Goal: Transaction & Acquisition: Obtain resource

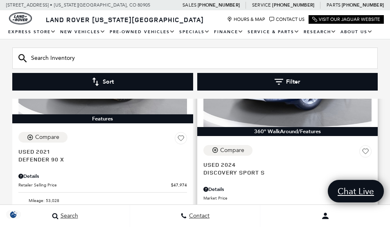
scroll to position [899, 0]
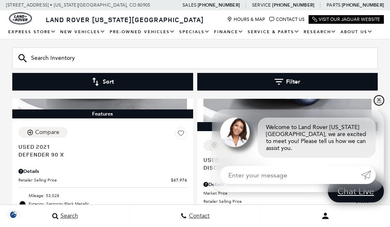
click at [378, 105] on link "✕" at bounding box center [379, 100] width 10 height 10
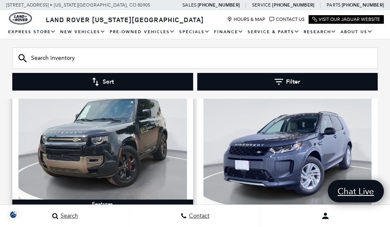
scroll to position [776, 0]
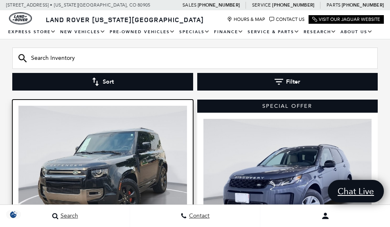
click at [144, 156] on img at bounding box center [102, 169] width 169 height 127
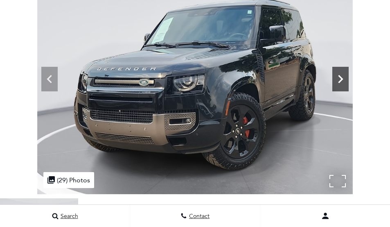
click at [349, 87] on icon at bounding box center [341, 79] width 16 height 16
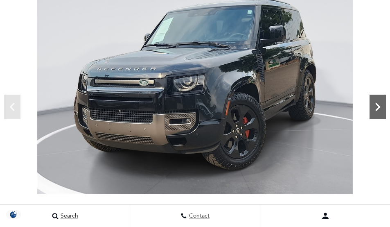
click at [375, 104] on icon "Next" at bounding box center [378, 107] width 16 height 16
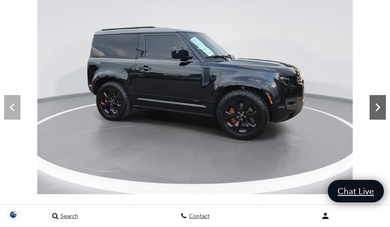
scroll to position [82, 0]
click at [375, 104] on icon "Next" at bounding box center [378, 107] width 16 height 16
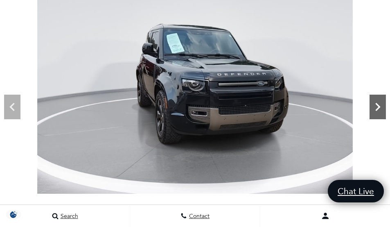
click at [375, 104] on icon "Next" at bounding box center [378, 107] width 16 height 16
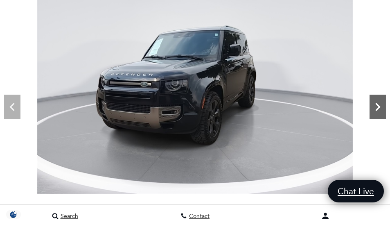
click at [375, 104] on icon "Next" at bounding box center [378, 107] width 16 height 16
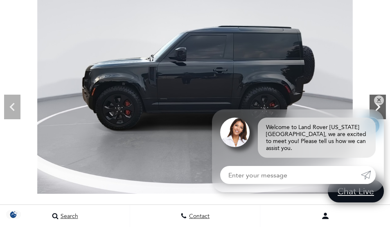
click at [381, 100] on icon "Next" at bounding box center [378, 107] width 16 height 16
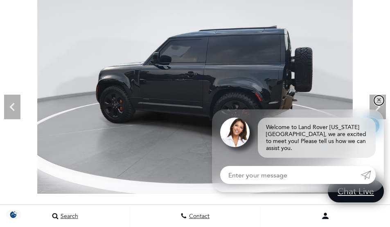
click at [380, 104] on link "✕" at bounding box center [379, 100] width 10 height 10
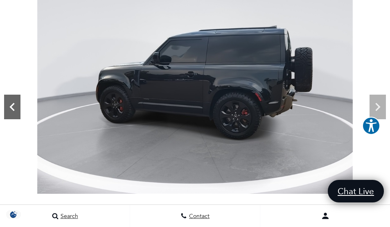
click at [11, 105] on icon "Previous" at bounding box center [11, 107] width 5 height 8
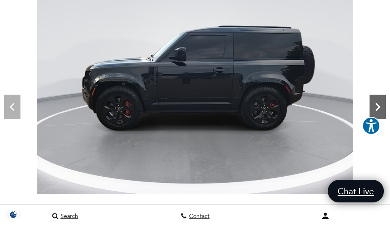
click at [376, 109] on icon "Next" at bounding box center [378, 107] width 16 height 16
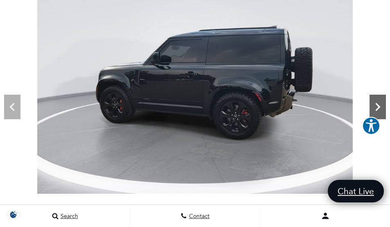
click at [378, 102] on icon "Next" at bounding box center [378, 107] width 16 height 16
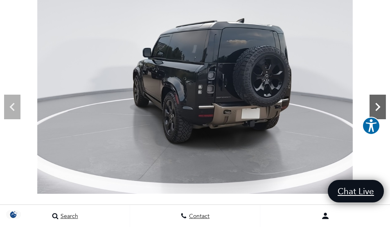
click at [378, 100] on icon "Next" at bounding box center [378, 107] width 16 height 16
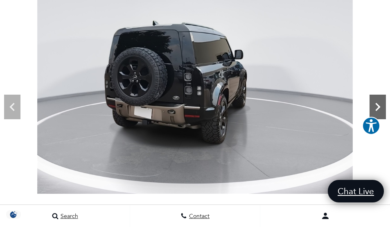
click at [373, 105] on icon "Next" at bounding box center [378, 107] width 16 height 16
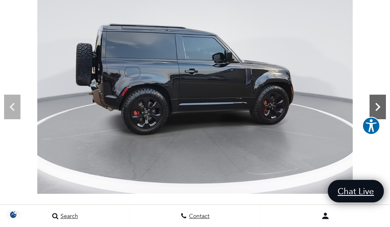
click at [373, 105] on icon "Next" at bounding box center [378, 107] width 16 height 16
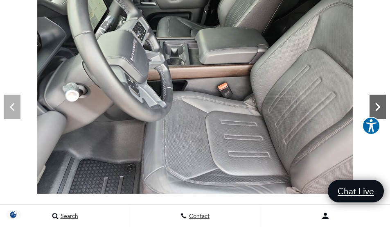
click at [373, 104] on icon "Next" at bounding box center [378, 107] width 16 height 16
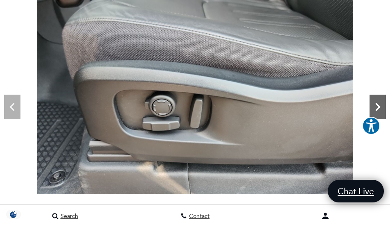
click at [380, 103] on icon "Next" at bounding box center [378, 107] width 16 height 16
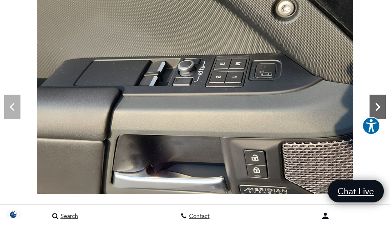
click at [378, 104] on icon "Next" at bounding box center [378, 107] width 16 height 16
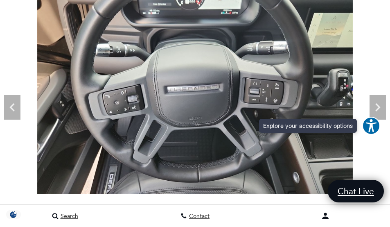
scroll to position [41, 0]
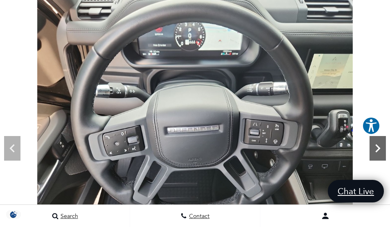
click at [376, 150] on icon "Next" at bounding box center [378, 148] width 16 height 16
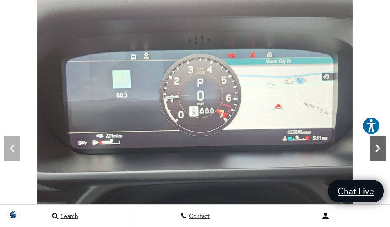
click at [377, 147] on icon "Next" at bounding box center [378, 148] width 16 height 16
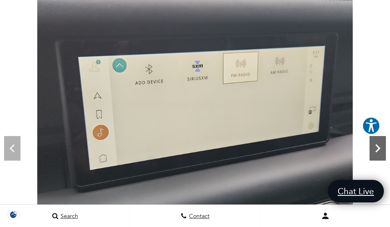
click at [377, 147] on icon "Next" at bounding box center [378, 148] width 16 height 16
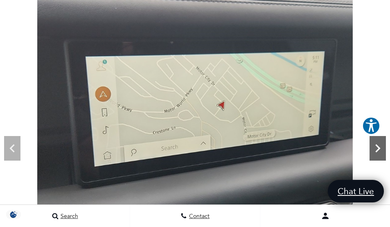
click at [377, 147] on icon "Next" at bounding box center [378, 148] width 16 height 16
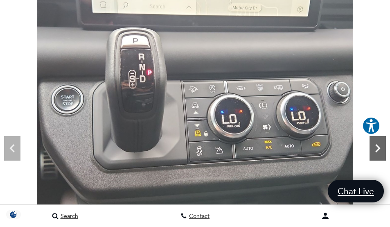
click at [377, 147] on icon "Next" at bounding box center [378, 148] width 16 height 16
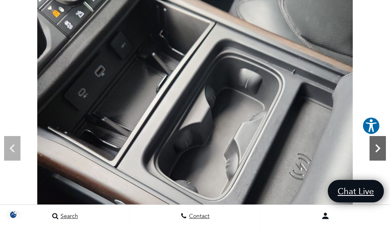
click at [375, 154] on icon "Next" at bounding box center [378, 148] width 16 height 16
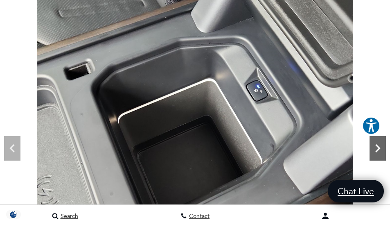
click at [375, 154] on icon "Next" at bounding box center [378, 148] width 16 height 16
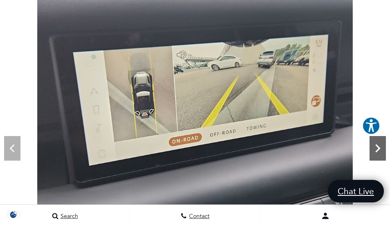
click at [375, 154] on icon "Next" at bounding box center [378, 148] width 16 height 16
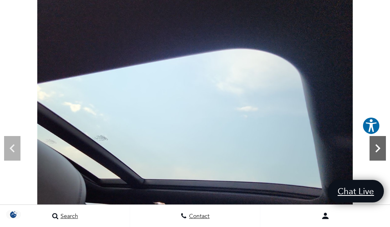
click at [380, 151] on icon "Next" at bounding box center [378, 148] width 16 height 16
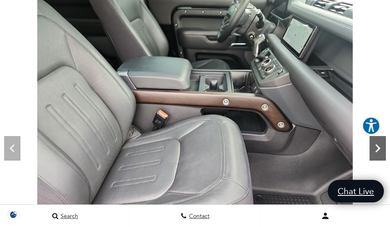
click at [372, 149] on icon "Next" at bounding box center [378, 148] width 16 height 16
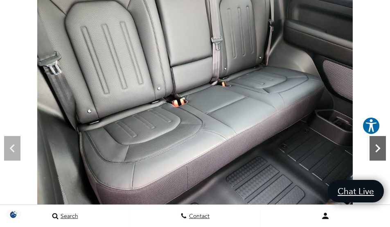
click at [380, 149] on icon "Next" at bounding box center [378, 148] width 16 height 16
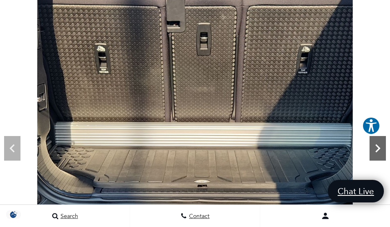
click at [379, 144] on icon "Next" at bounding box center [378, 148] width 16 height 16
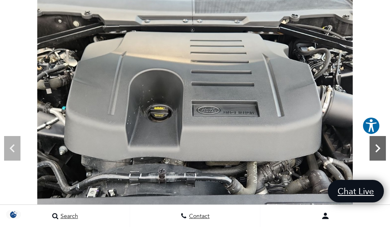
click at [372, 145] on icon "Next" at bounding box center [378, 148] width 16 height 16
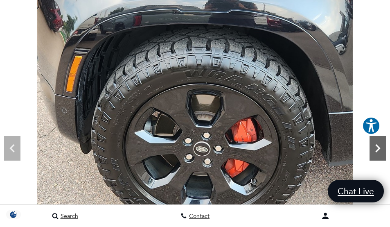
click at [378, 145] on icon "Next" at bounding box center [378, 148] width 16 height 16
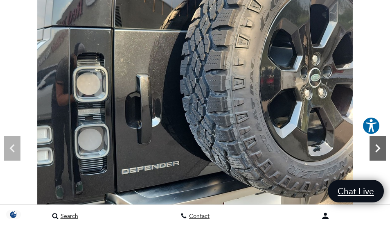
click at [379, 148] on icon "Next" at bounding box center [378, 148] width 5 height 8
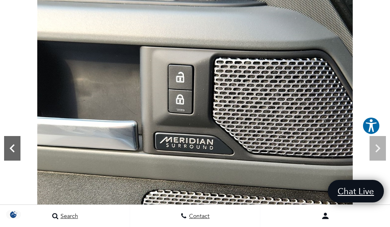
click at [12, 142] on icon "Previous" at bounding box center [12, 148] width 16 height 16
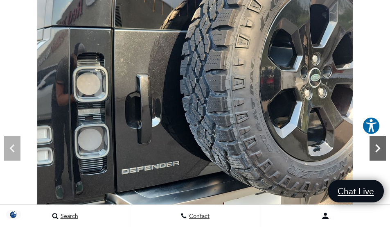
click at [380, 150] on icon "Next" at bounding box center [378, 148] width 16 height 16
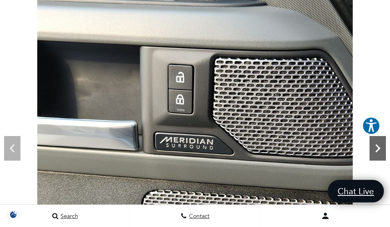
click at [380, 150] on icon "Next" at bounding box center [378, 148] width 16 height 16
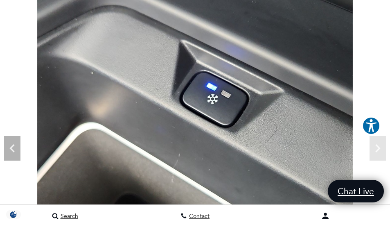
click at [380, 150] on img at bounding box center [195, 116] width 390 height 237
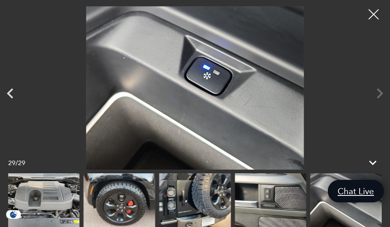
click at [380, 93] on div at bounding box center [195, 87] width 390 height 163
click at [380, 94] on div at bounding box center [195, 87] width 390 height 163
click at [381, 95] on div at bounding box center [195, 87] width 390 height 163
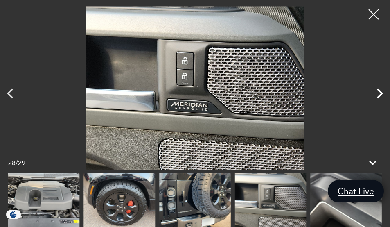
click at [382, 91] on icon "Next" at bounding box center [380, 93] width 20 height 20
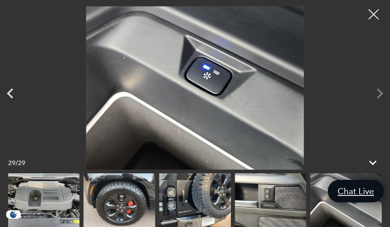
click at [382, 91] on div at bounding box center [195, 87] width 390 height 163
click at [370, 16] on div at bounding box center [374, 15] width 22 height 22
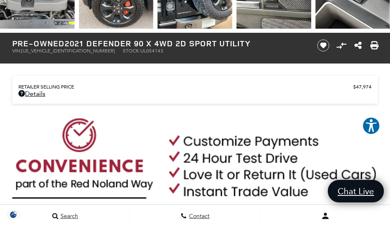
scroll to position [369, 0]
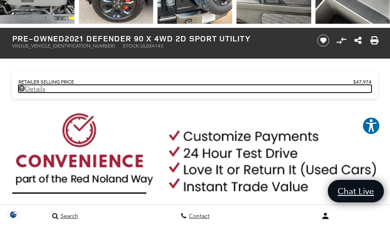
click at [36, 89] on link "Details - about pricing for: Pre-Owned 2021 Defender 90 X 4WD 2D Sport Utility" at bounding box center [194, 89] width 353 height 8
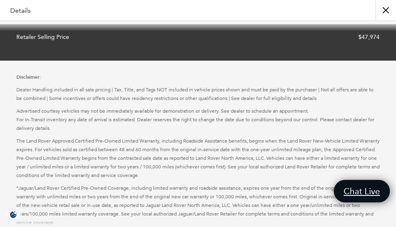
scroll to position [0, 0]
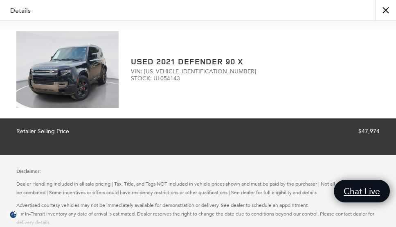
click at [79, 44] on img at bounding box center [67, 69] width 102 height 77
drag, startPoint x: 166, startPoint y: 61, endPoint x: 163, endPoint y: 68, distance: 7.2
click at [166, 62] on h2 "Used 2021 Defender 90 X" at bounding box center [255, 61] width 249 height 9
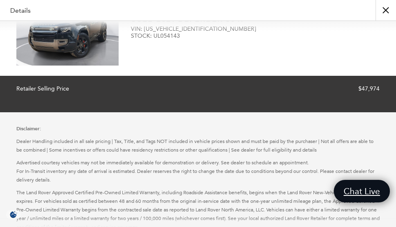
scroll to position [82, 0]
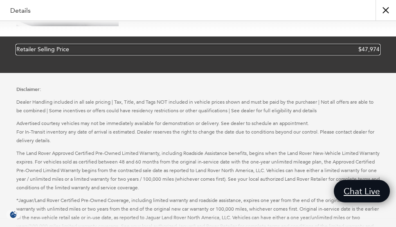
click at [115, 54] on link "Retailer Selling Price $47,974" at bounding box center [198, 50] width 364 height 10
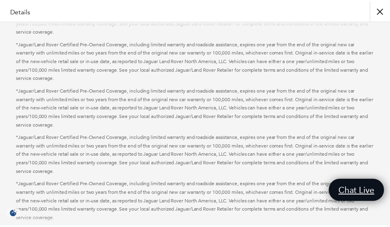
scroll to position [513, 0]
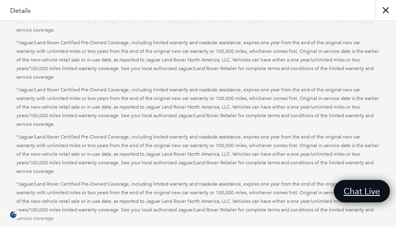
click at [385, 13] on button "close" at bounding box center [386, 10] width 20 height 20
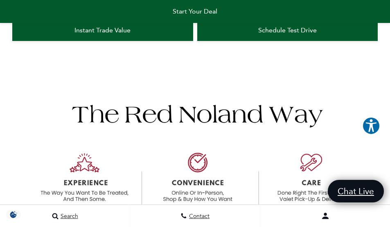
scroll to position [539, 0]
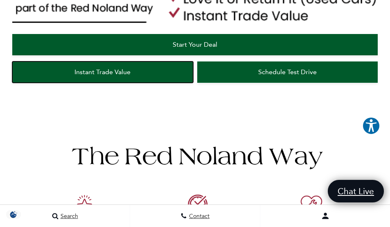
click at [131, 70] on link "Instant Trade Value" at bounding box center [102, 71] width 181 height 21
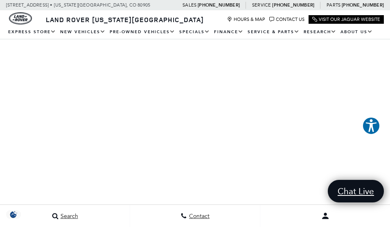
scroll to position [123, 0]
click at [363, 163] on div "You Are Here: Home > KBB Instant Cash Offer KBB Instant Cash Offer" at bounding box center [195, 113] width 390 height 394
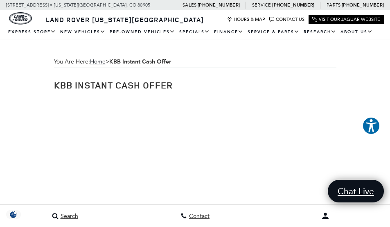
scroll to position [41, 0]
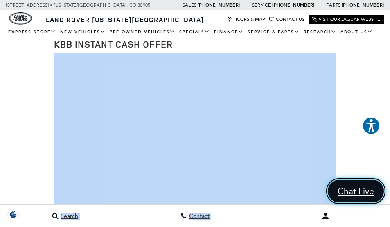
drag, startPoint x: 333, startPoint y: 194, endPoint x: 332, endPoint y: 179, distance: 15.6
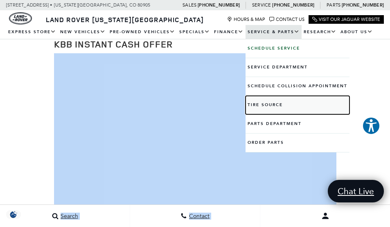
click at [321, 108] on link "Tire Source" at bounding box center [298, 105] width 104 height 18
